Goal: Information Seeking & Learning: Learn about a topic

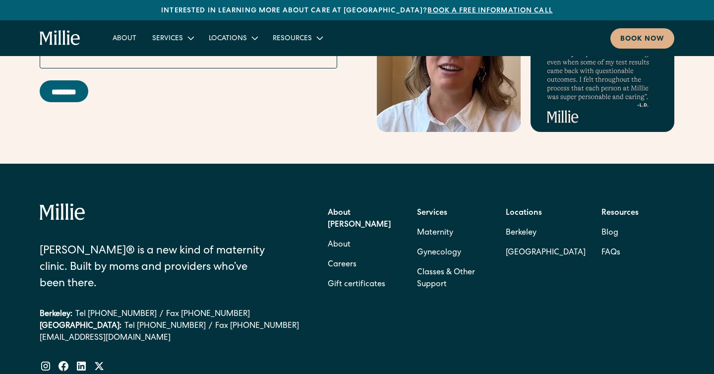
scroll to position [4083, 0]
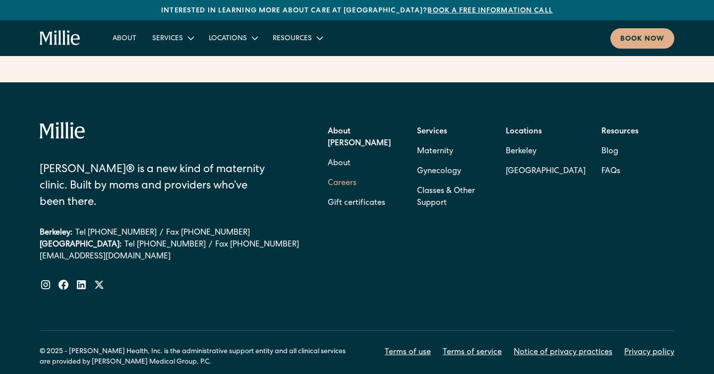
click at [341, 174] on link "Careers" at bounding box center [342, 184] width 29 height 20
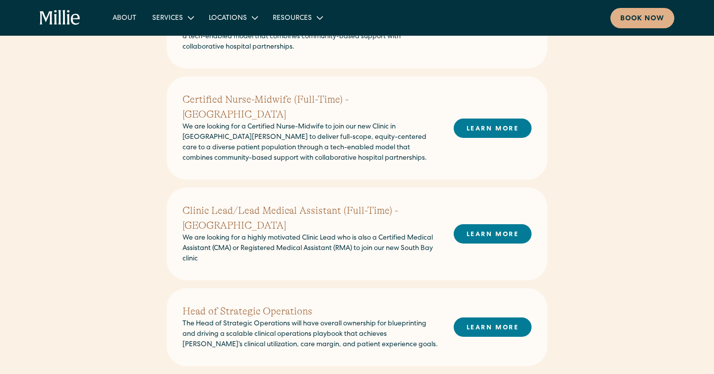
scroll to position [346, 0]
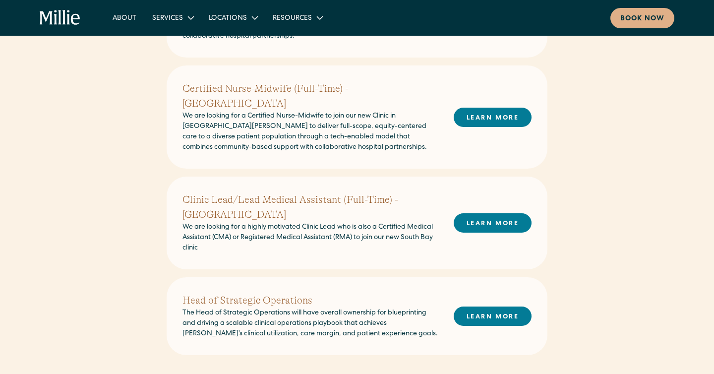
click at [322, 192] on h2 "Clinic Lead/Lead Medical Assistant (Full-Time) - [GEOGRAPHIC_DATA]" at bounding box center [310, 207] width 255 height 30
click at [472, 213] on link "LEARN MORE" at bounding box center [493, 222] width 78 height 19
